Goal: Task Accomplishment & Management: Manage account settings

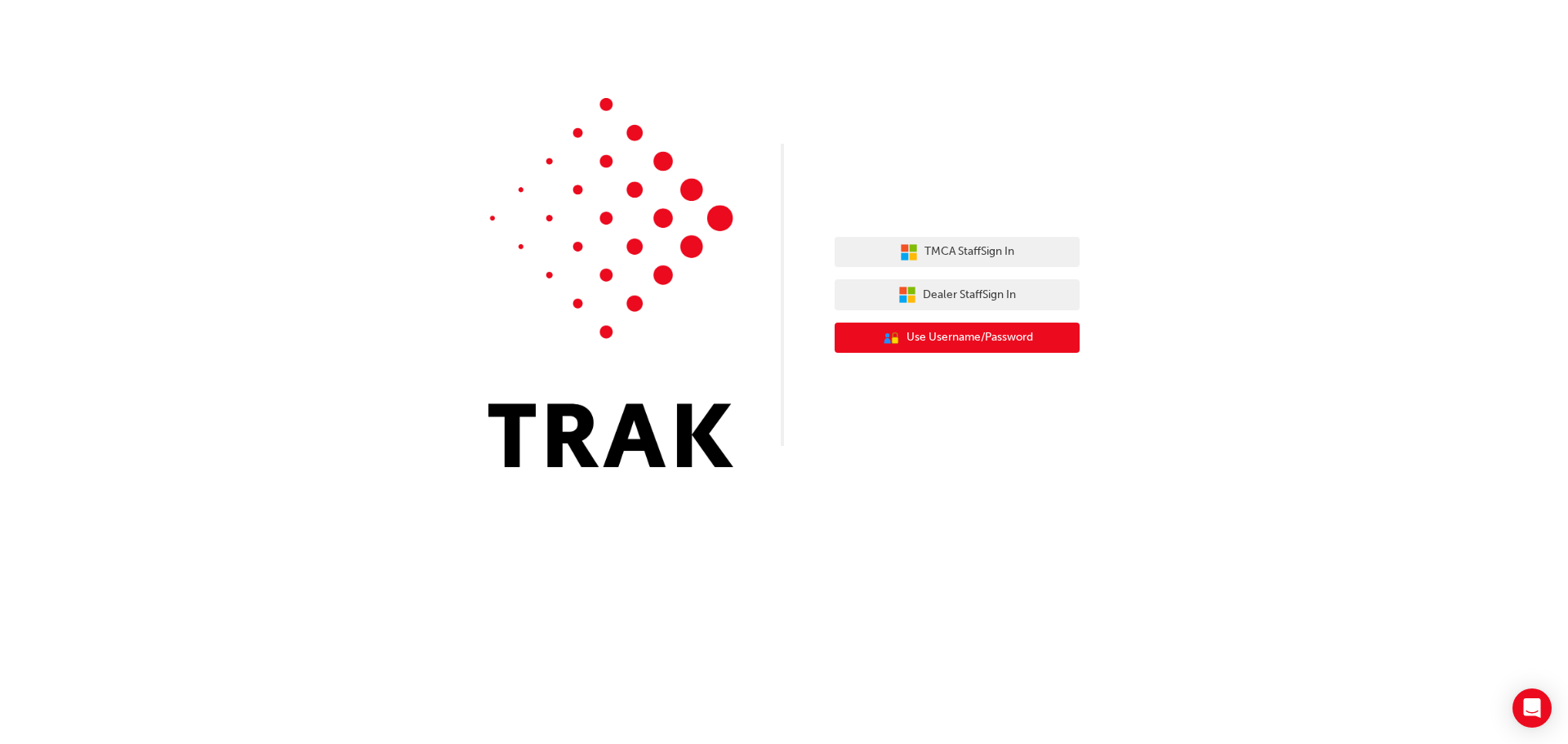
click at [926, 339] on span "Use Username/Password" at bounding box center [969, 338] width 126 height 19
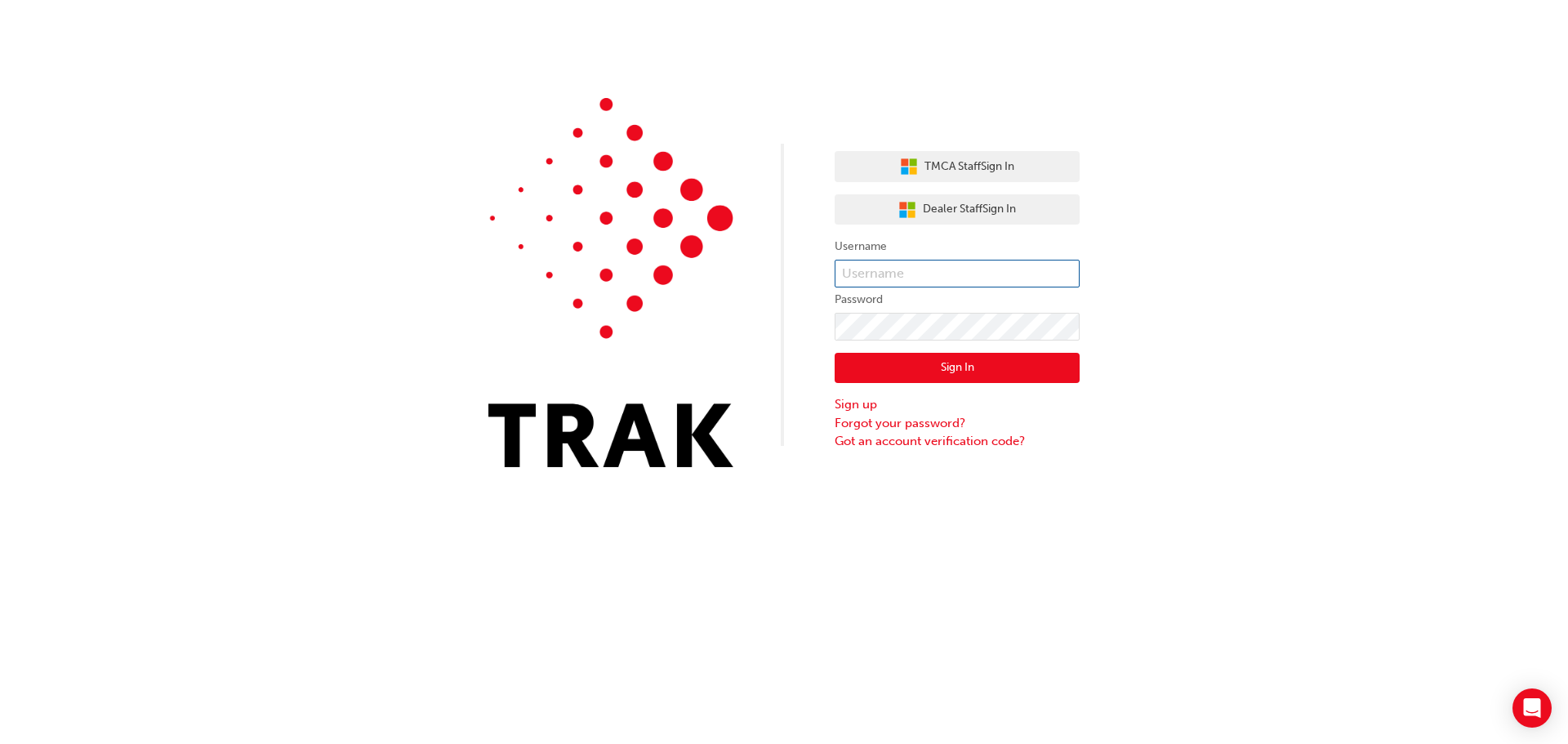
type input "luke.miller1"
click at [917, 273] on input "luke.miller1" at bounding box center [957, 273] width 245 height 27
click at [891, 364] on button "Sign In" at bounding box center [957, 368] width 245 height 31
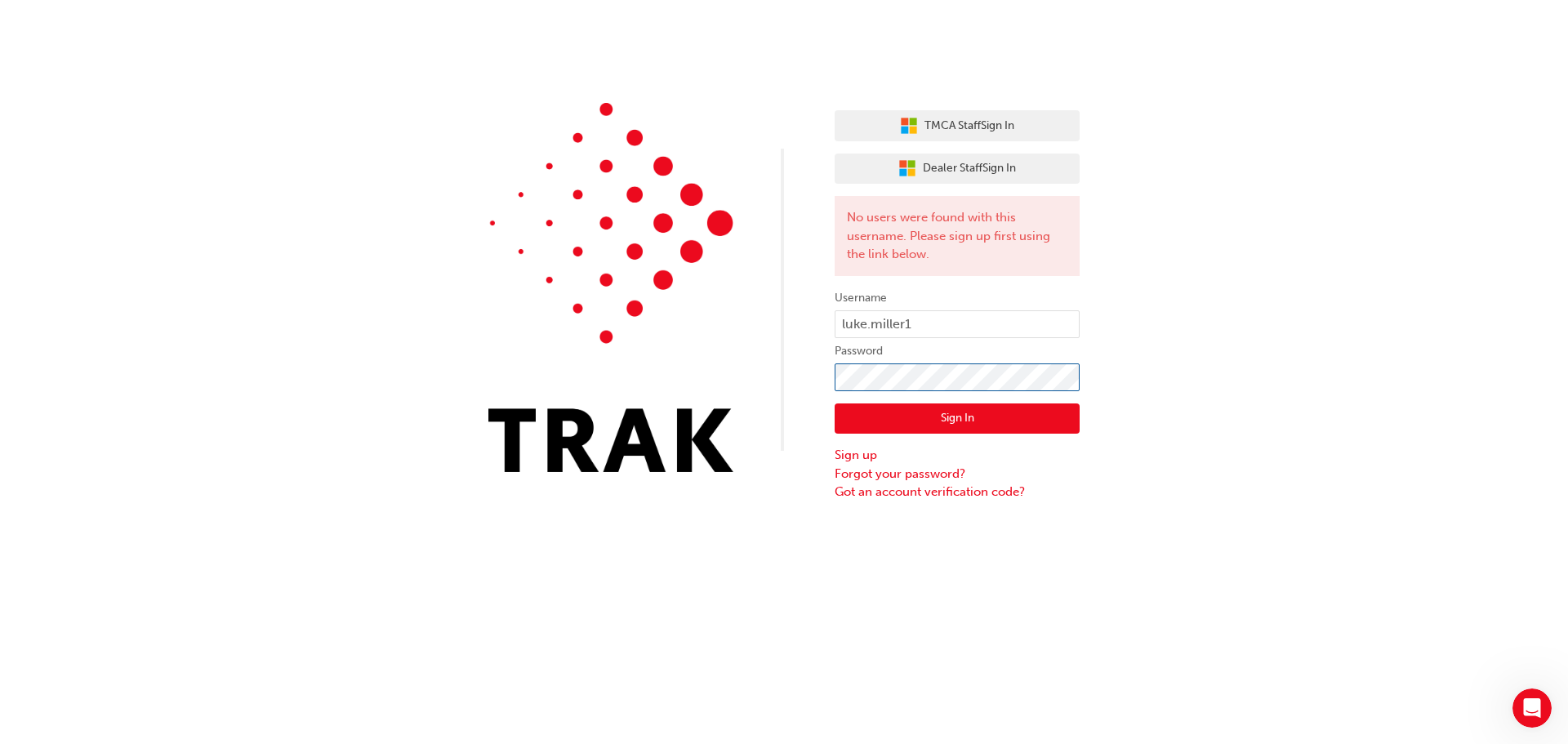
click at [731, 355] on div "TMCA Staff Sign In Dealer Staff Sign In No users were found with this username.…" at bounding box center [784, 251] width 1568 height 502
drag, startPoint x: 834, startPoint y: 366, endPoint x: 946, endPoint y: 396, distance: 115.9
click at [946, 396] on div "Sign In Sign up Forgot your password? Got an account verification code?" at bounding box center [957, 446] width 245 height 110
click at [992, 412] on button "Sign In" at bounding box center [957, 419] width 245 height 31
click at [918, 492] on link "Got an account verification code?" at bounding box center [957, 493] width 245 height 19
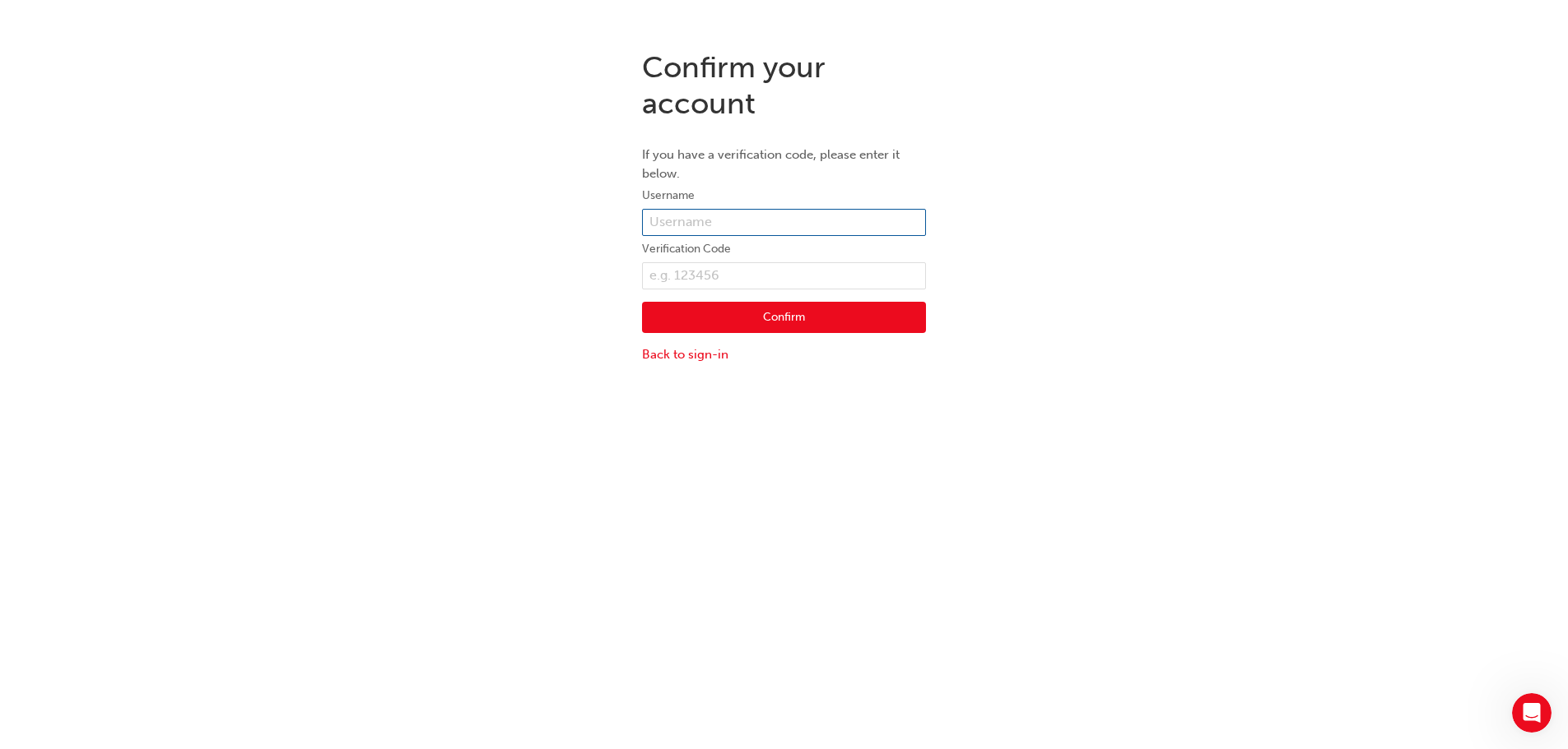
click at [692, 218] on input "text" at bounding box center [784, 222] width 284 height 27
type input "luke.miller1"
